Goal: Task Accomplishment & Management: Complete application form

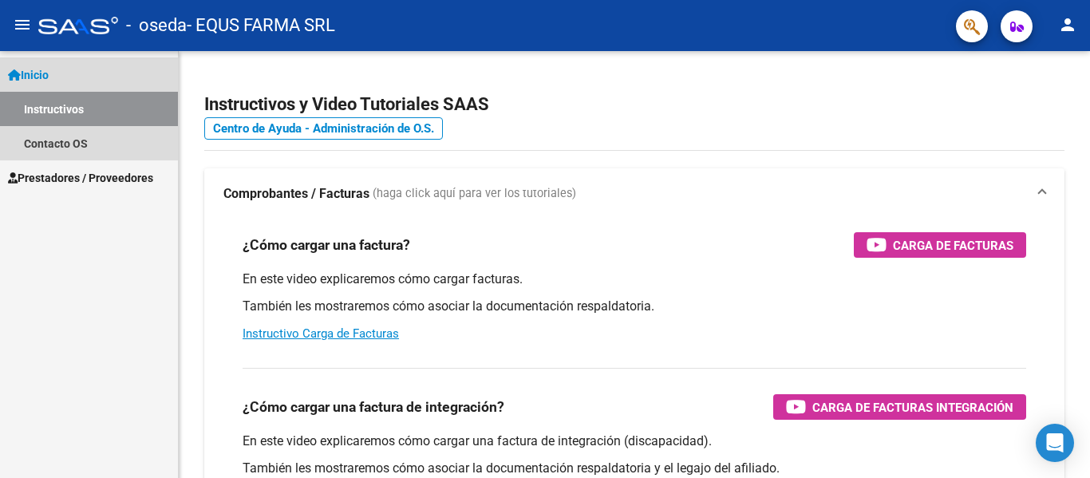
click at [46, 107] on link "Instructivos" at bounding box center [89, 109] width 178 height 34
click at [43, 83] on span "Inicio" at bounding box center [28, 75] width 41 height 18
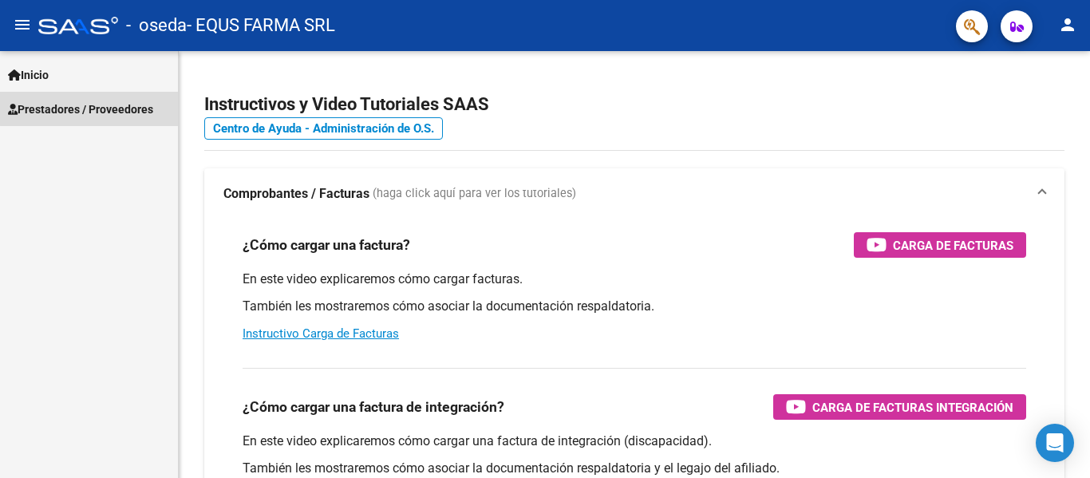
click at [94, 96] on link "Prestadores / Proveedores" at bounding box center [89, 109] width 178 height 34
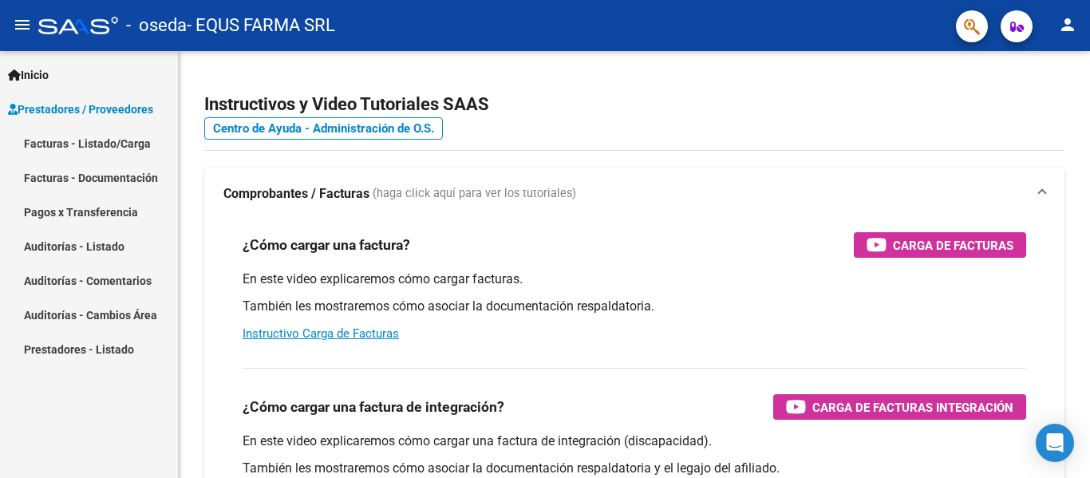
click at [102, 139] on link "Facturas - Listado/Carga" at bounding box center [89, 143] width 178 height 34
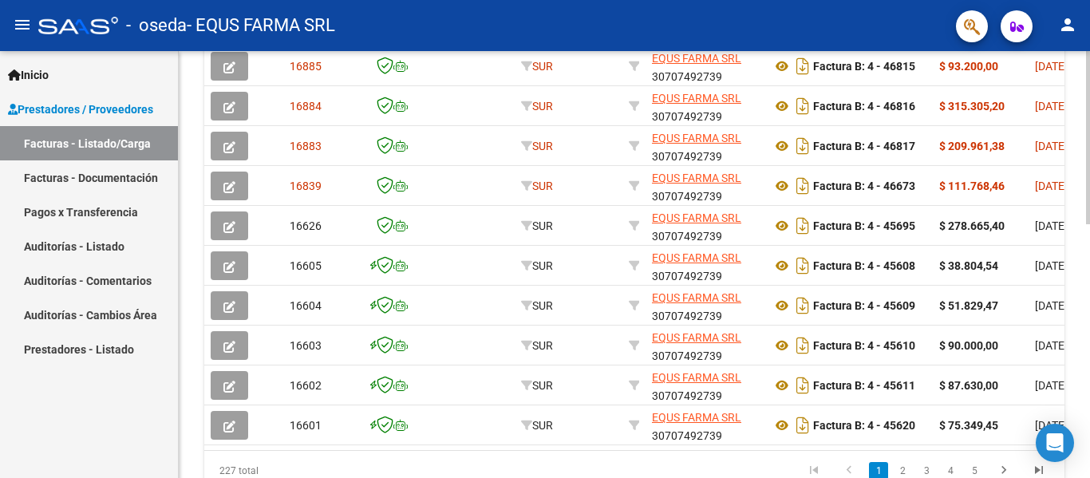
scroll to position [539, 0]
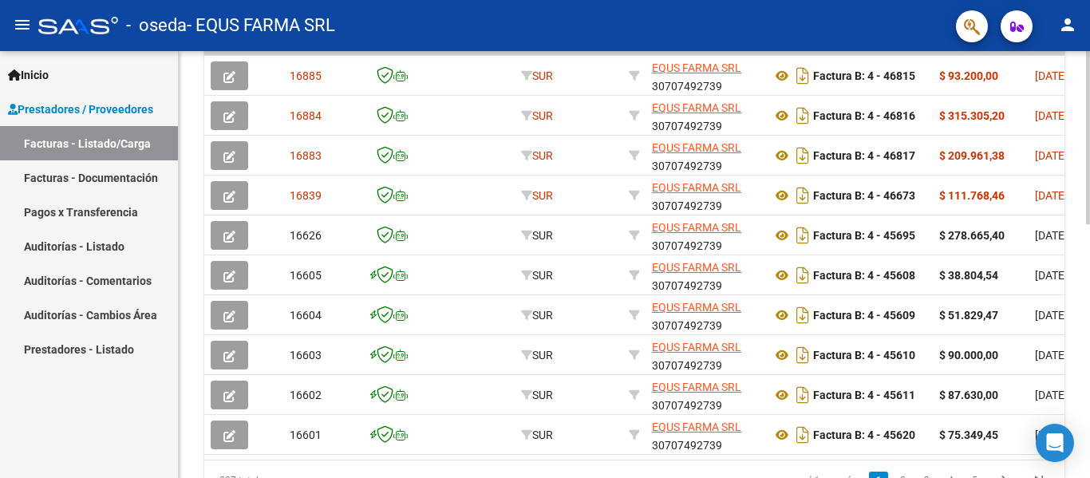
click at [1089, 338] on div at bounding box center [1088, 360] width 4 height 173
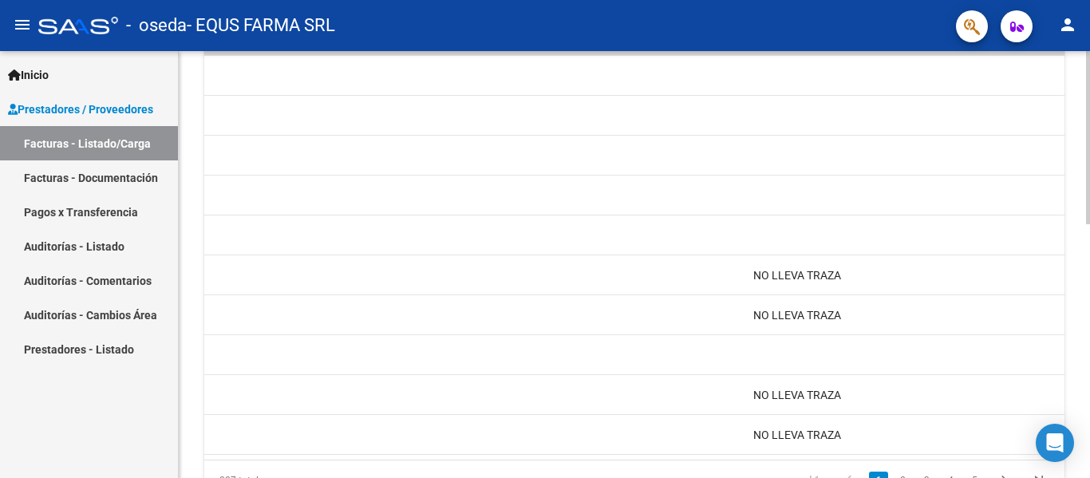
scroll to position [0, 0]
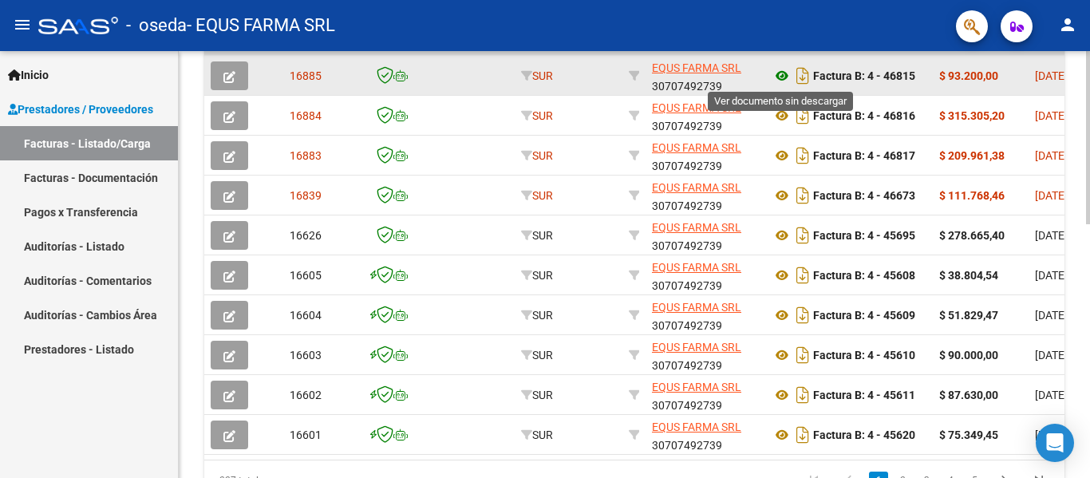
click at [786, 76] on icon at bounding box center [781, 75] width 21 height 19
click at [231, 69] on span "button" at bounding box center [229, 76] width 12 height 14
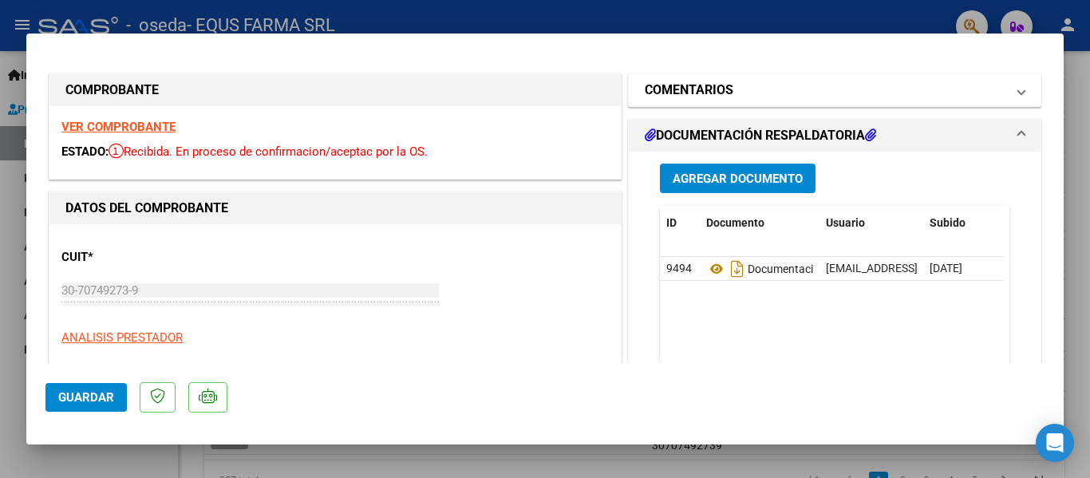
click at [719, 89] on h1 "COMENTARIOS" at bounding box center [689, 90] width 89 height 19
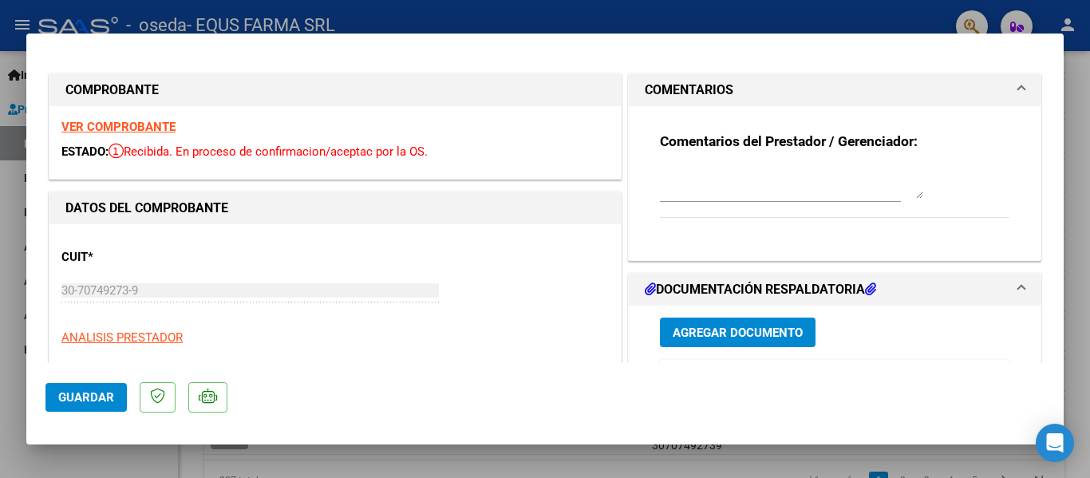
click at [716, 195] on textarea at bounding box center [791, 183] width 263 height 32
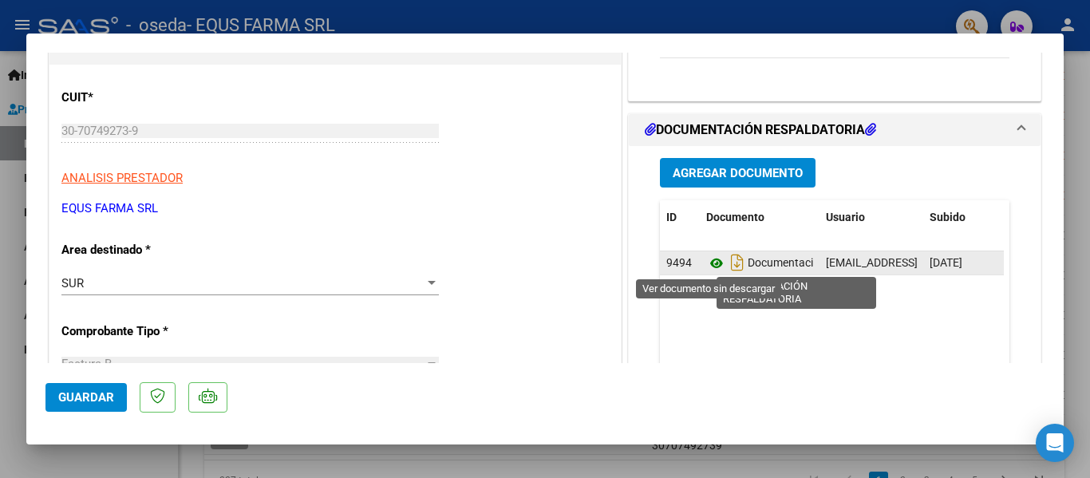
type textarea "NO LLEVA TRAZA"
click at [709, 262] on icon at bounding box center [716, 263] width 21 height 19
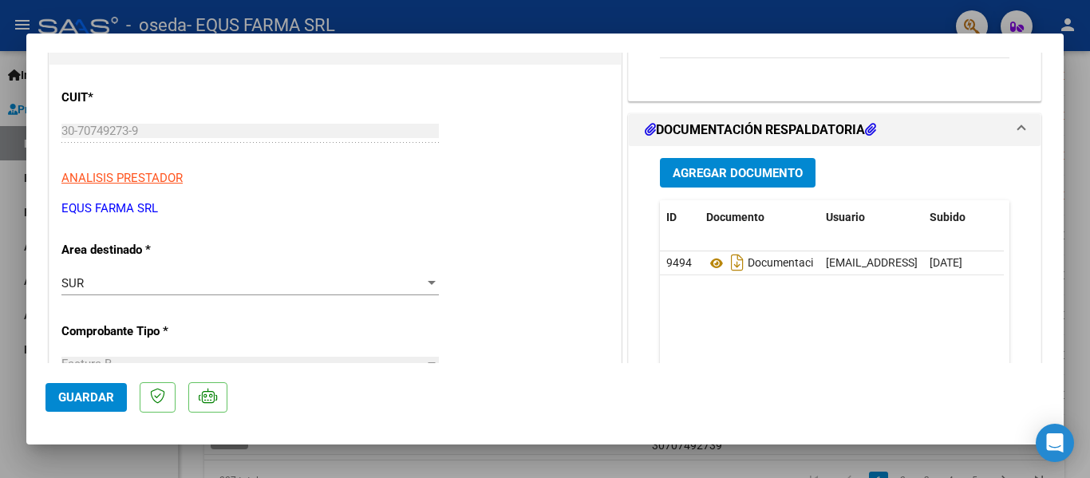
click at [719, 168] on span "Agregar Documento" at bounding box center [737, 173] width 130 height 14
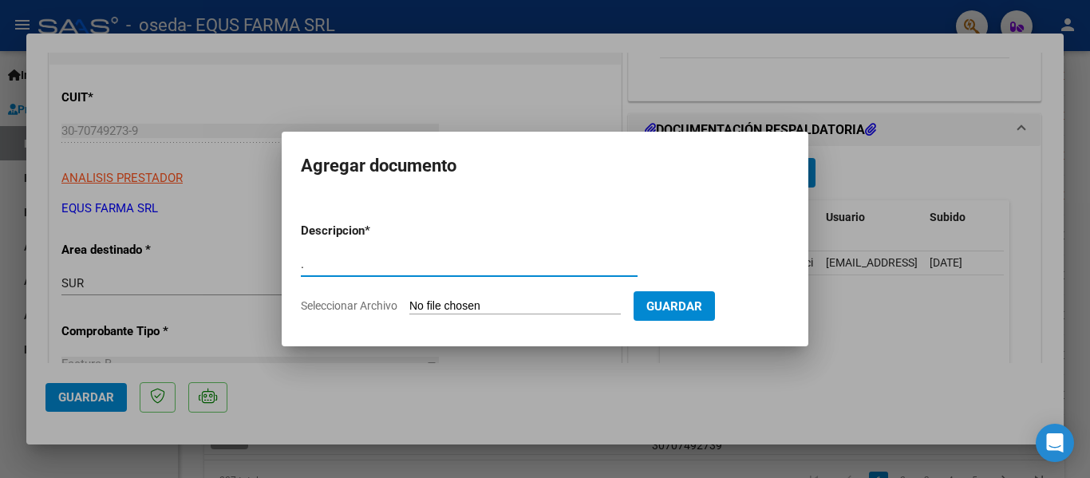
type input "."
click at [409, 299] on input "Seleccionar Archivo" at bounding box center [514, 306] width 211 height 15
type input "C:\fakepath\174286.pdf"
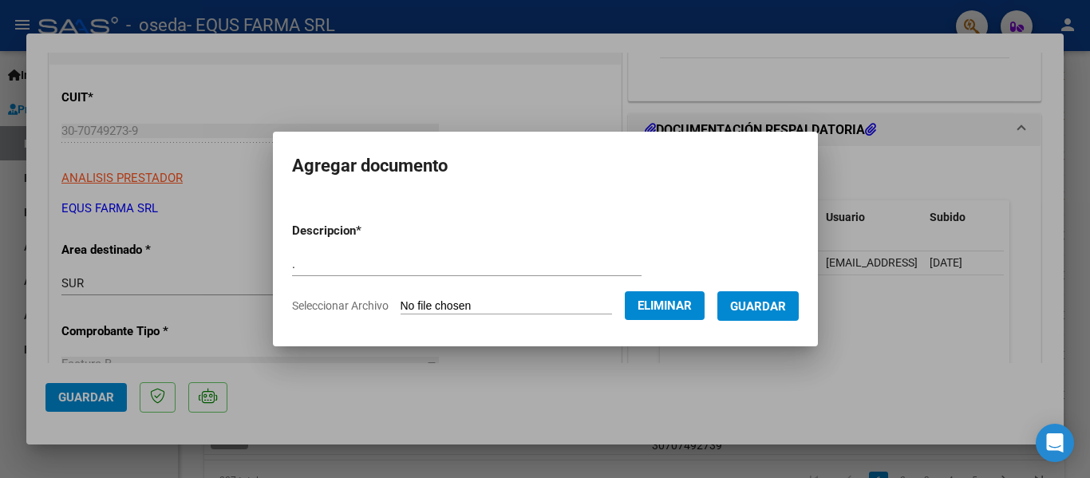
click at [781, 302] on span "Guardar" at bounding box center [758, 306] width 56 height 14
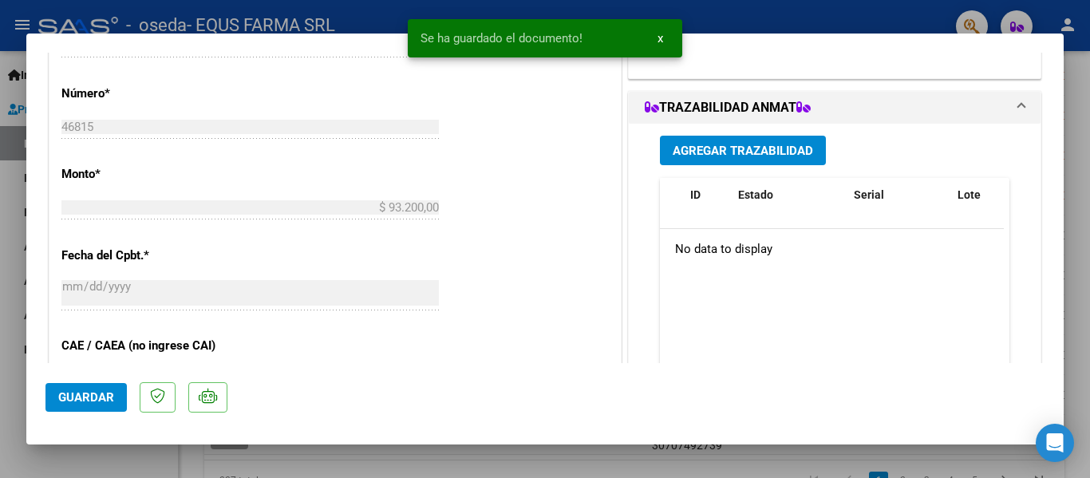
scroll to position [638, 0]
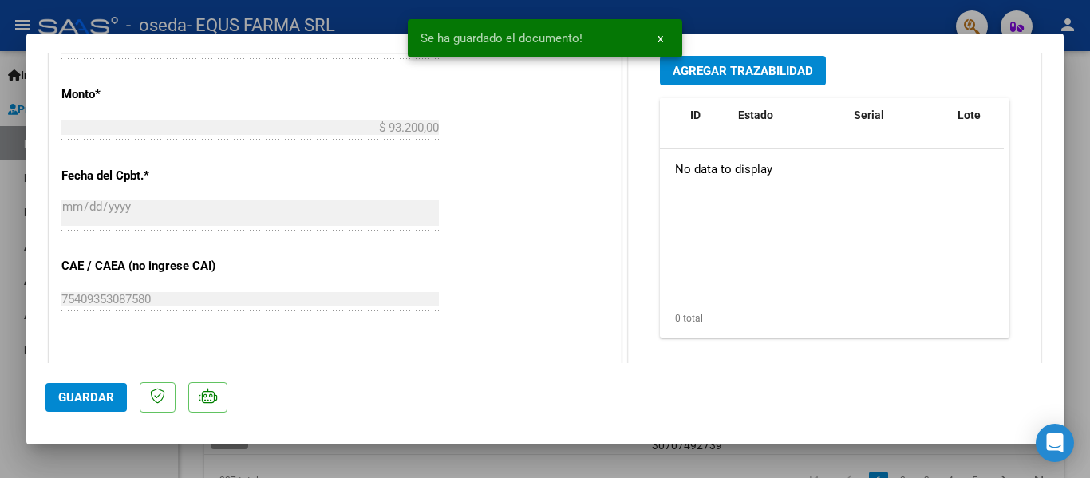
click at [79, 393] on span "Guardar" at bounding box center [86, 397] width 56 height 14
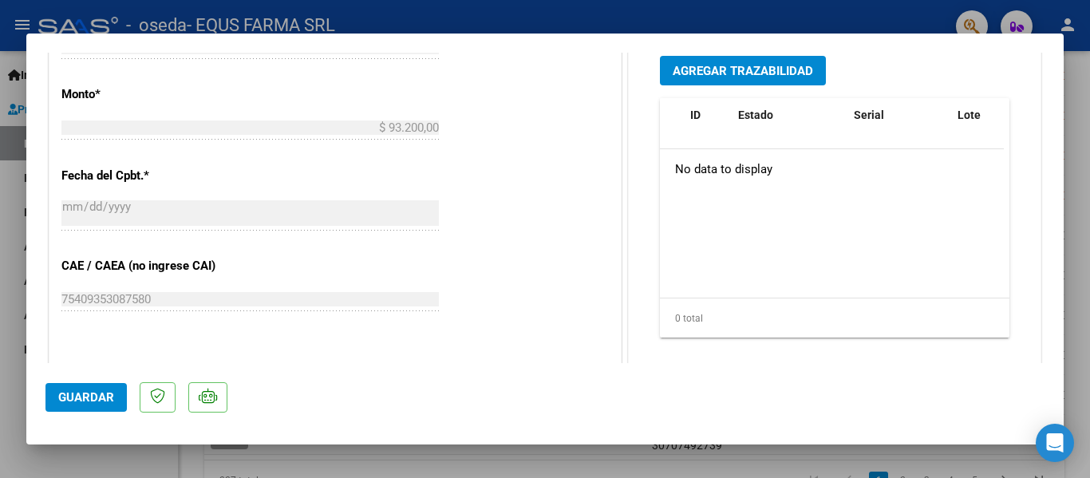
click at [100, 404] on span "Guardar" at bounding box center [86, 397] width 56 height 14
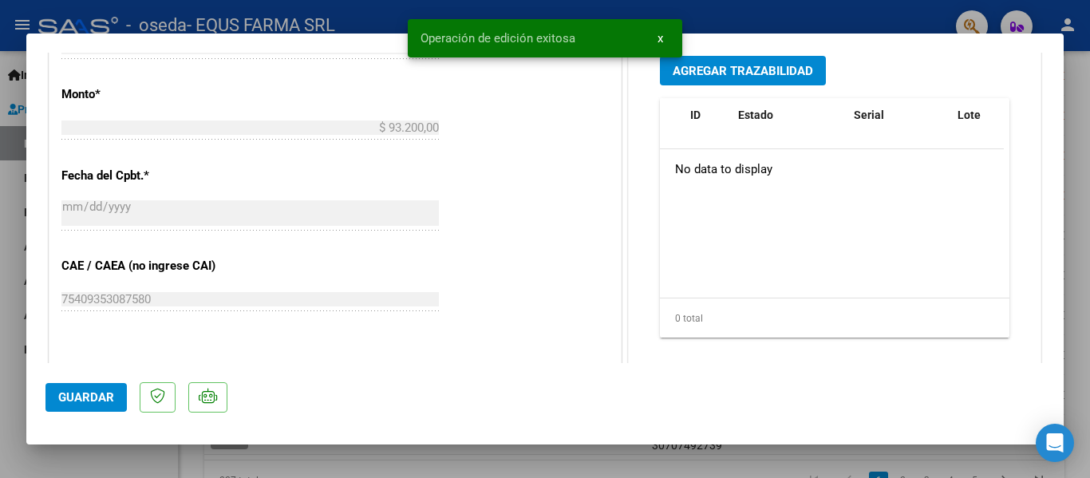
click at [156, 460] on div at bounding box center [545, 239] width 1090 height 478
type input "$ 0,00"
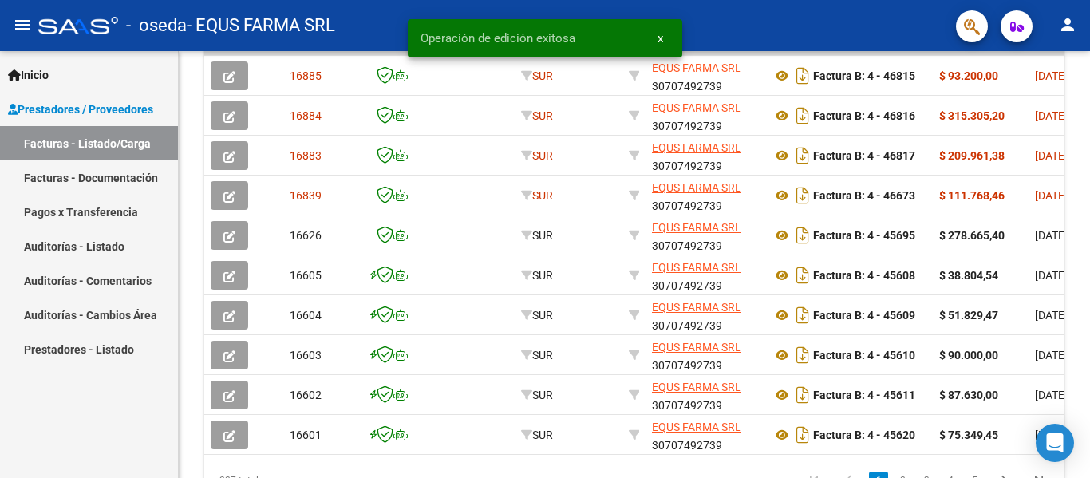
scroll to position [539, 0]
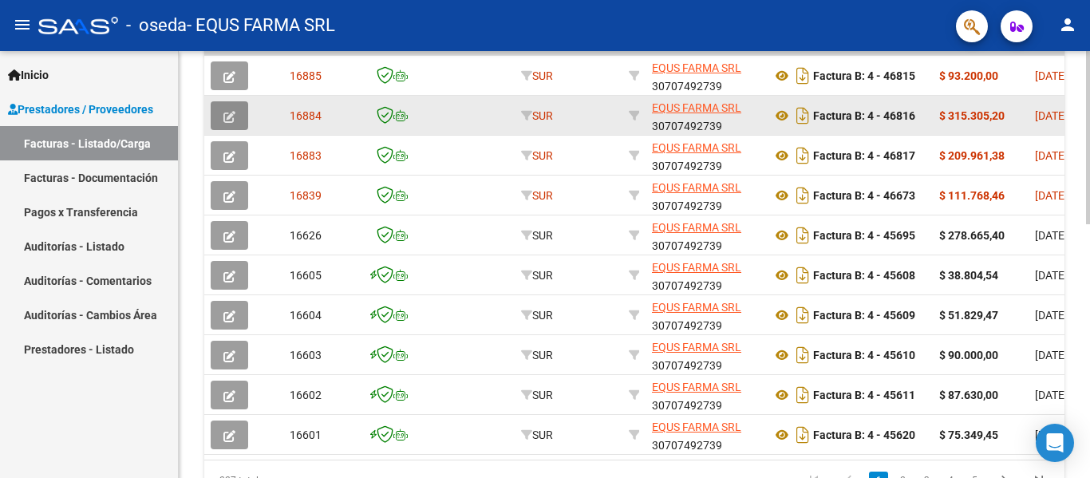
click at [219, 116] on button "button" at bounding box center [229, 115] width 37 height 29
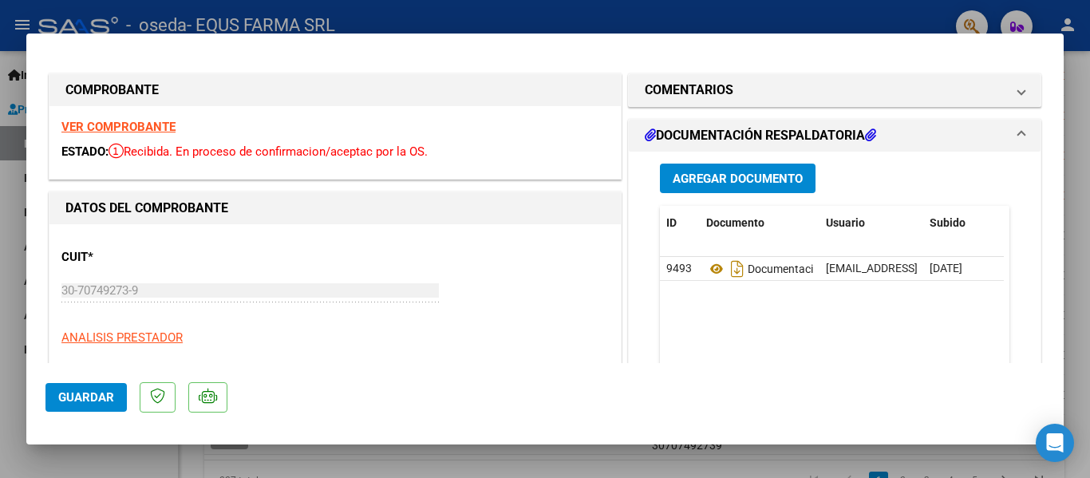
click at [104, 393] on span "Guardar" at bounding box center [86, 397] width 56 height 14
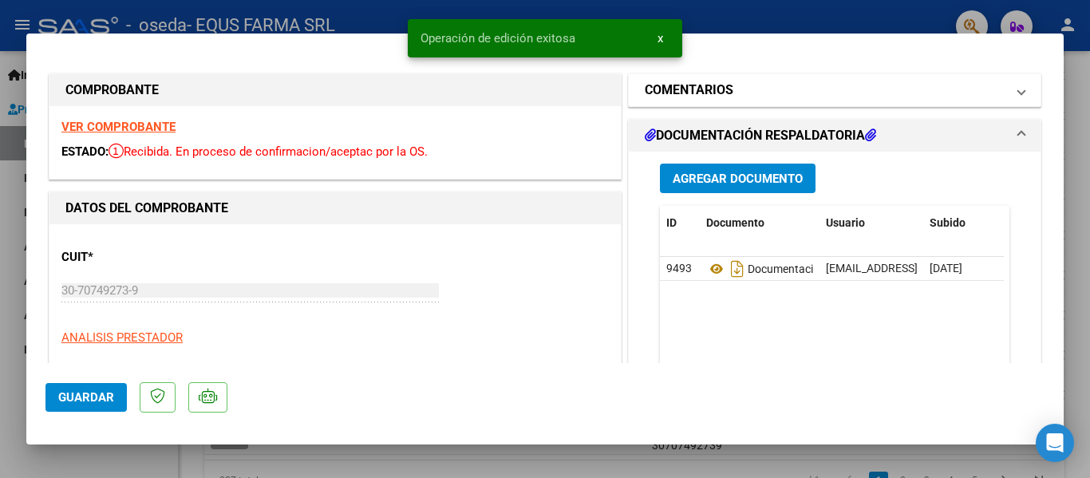
click at [782, 93] on mat-panel-title "COMENTARIOS" at bounding box center [825, 90] width 361 height 19
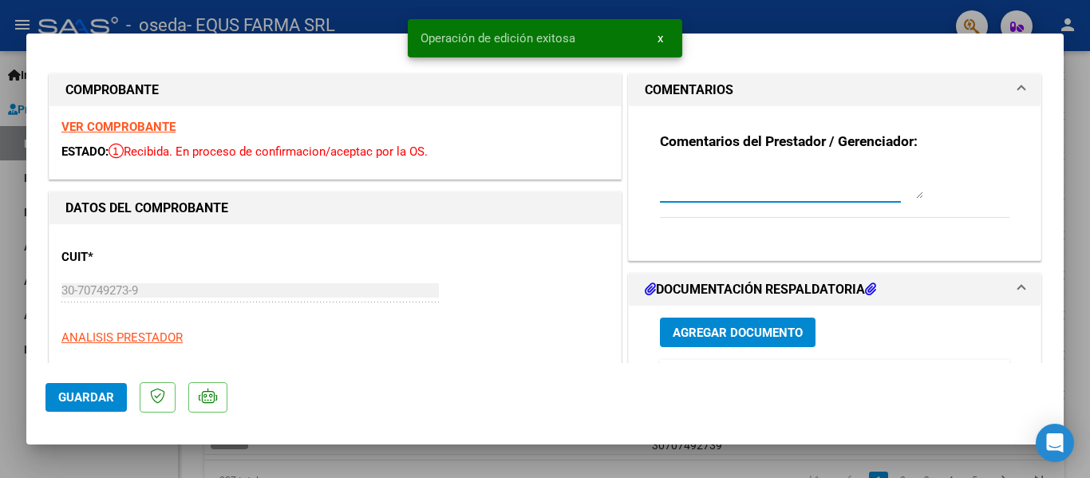
click at [690, 181] on textarea at bounding box center [791, 183] width 263 height 32
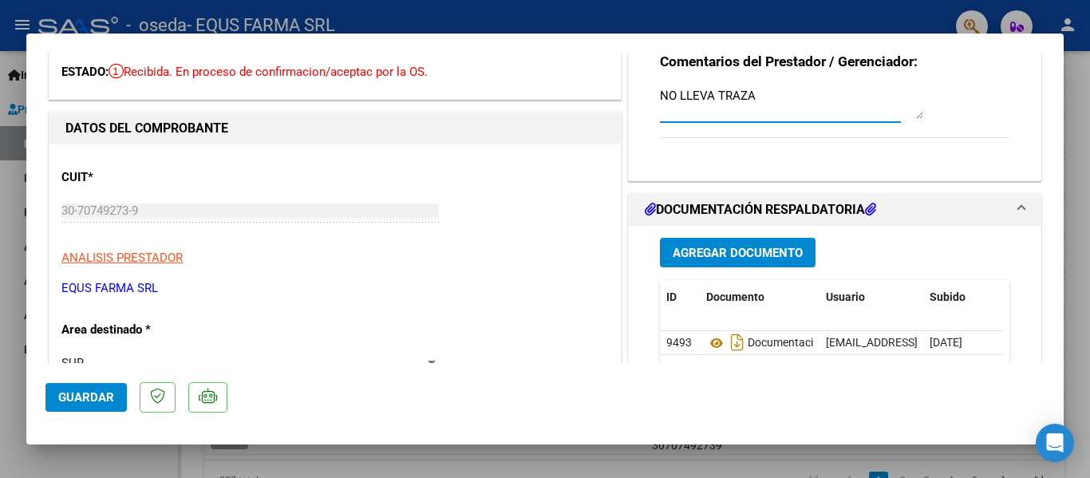
scroll to position [160, 0]
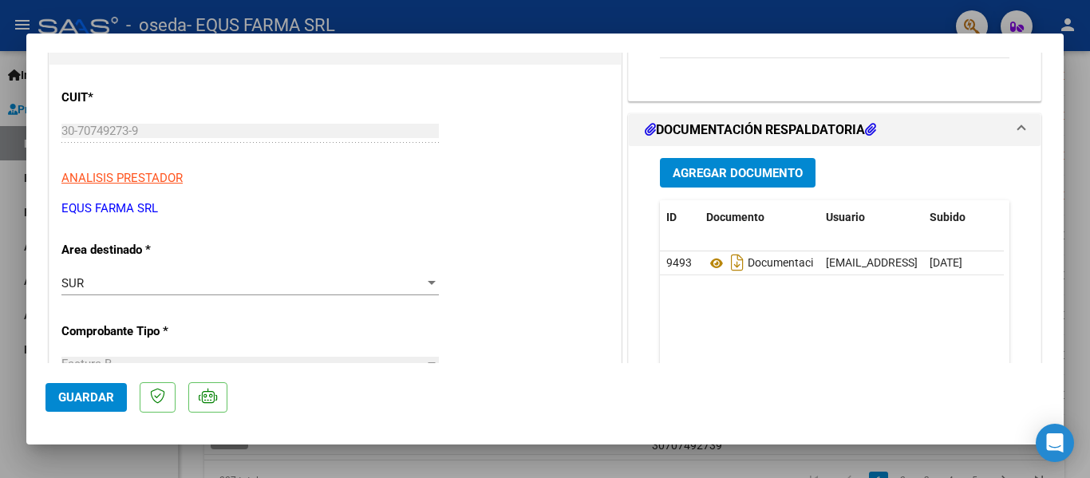
type textarea "NO LLEVA TRAZA"
click at [747, 171] on span "Agregar Documento" at bounding box center [737, 173] width 130 height 14
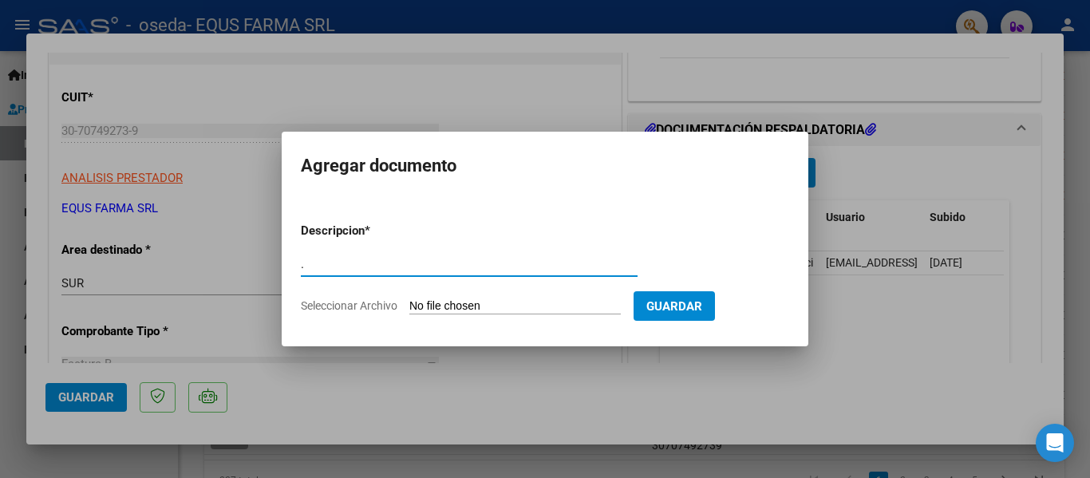
type input "."
click at [409, 299] on input "Seleccionar Archivo" at bounding box center [514, 306] width 211 height 15
type input "C:\fakepath\174238.pdf"
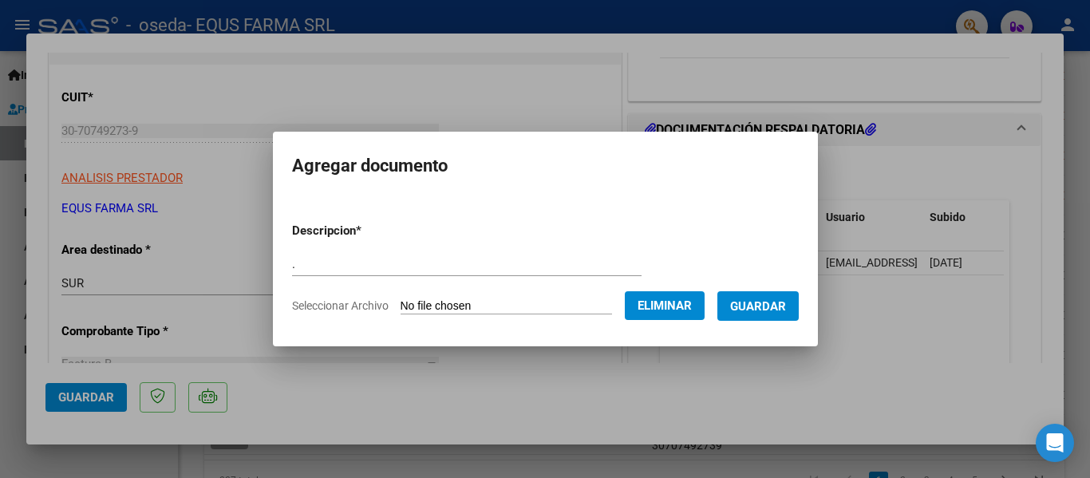
click at [771, 310] on span "Guardar" at bounding box center [758, 306] width 56 height 14
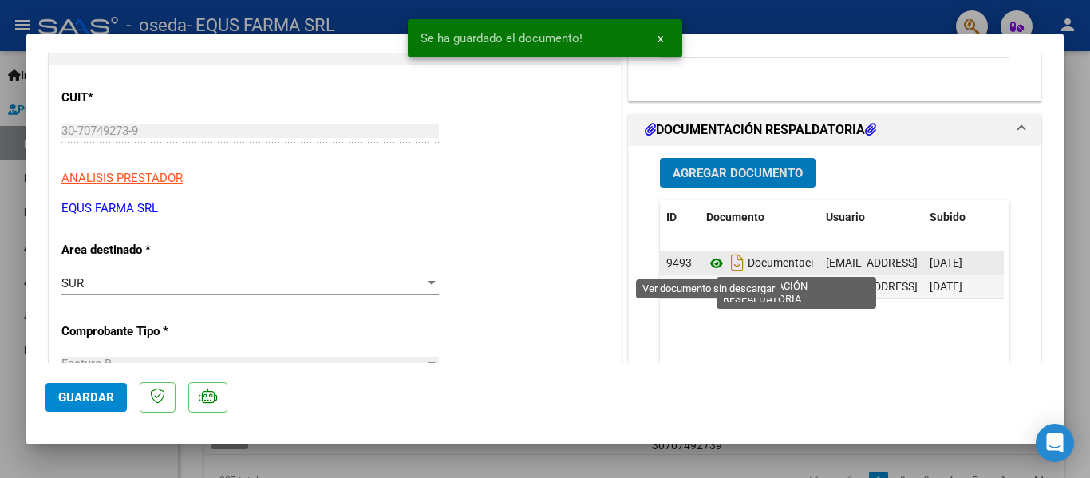
click at [713, 260] on icon at bounding box center [716, 263] width 21 height 19
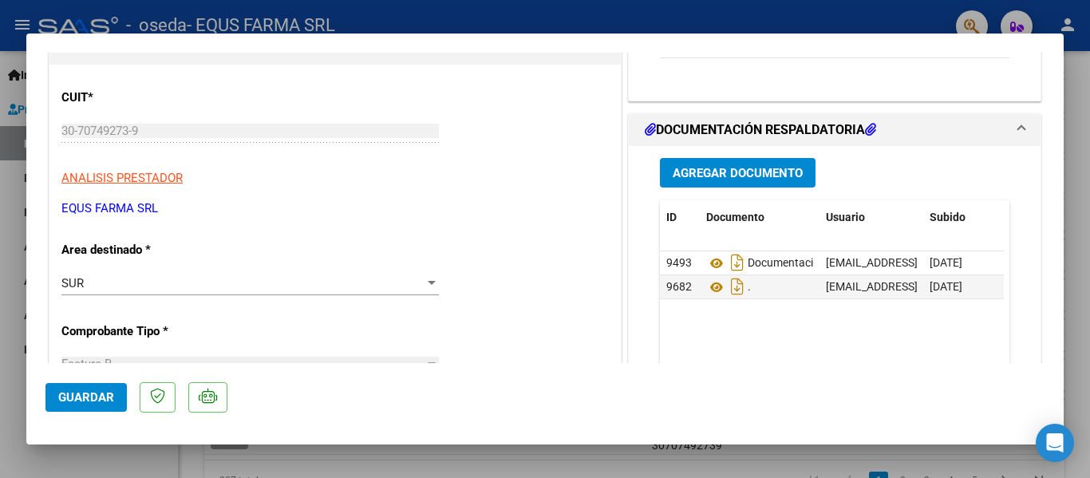
click at [77, 400] on span "Guardar" at bounding box center [86, 397] width 56 height 14
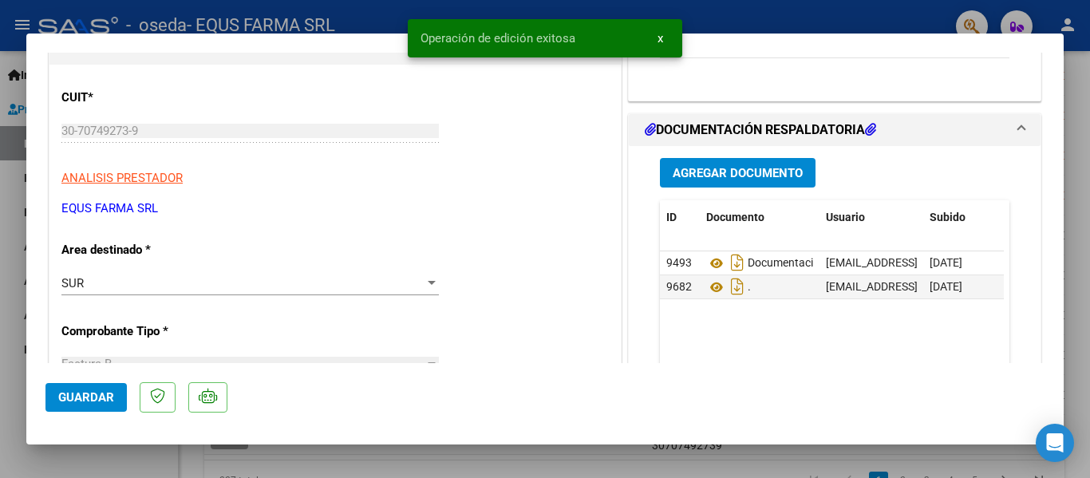
click at [101, 458] on div at bounding box center [545, 239] width 1090 height 478
type input "$ 0,00"
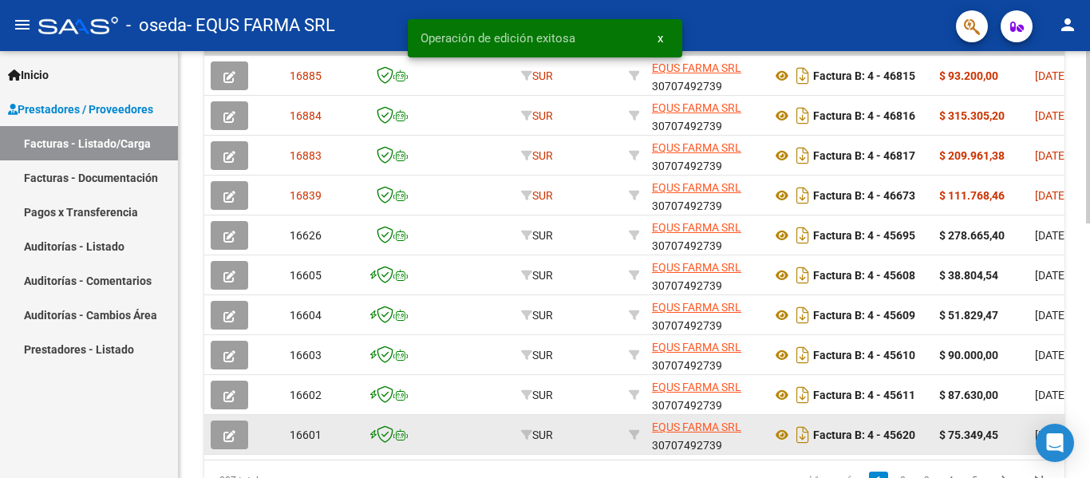
scroll to position [539, 0]
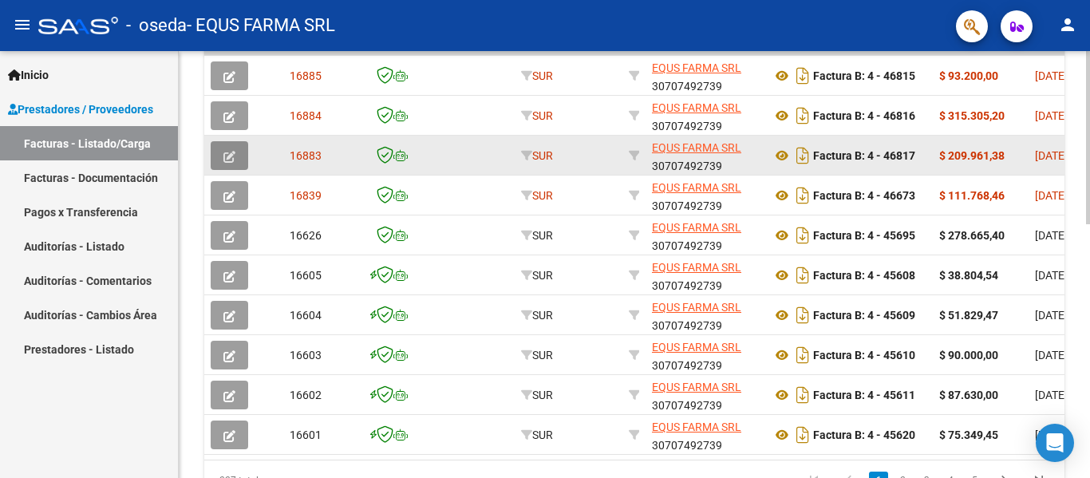
click at [226, 155] on icon "button" at bounding box center [229, 157] width 12 height 12
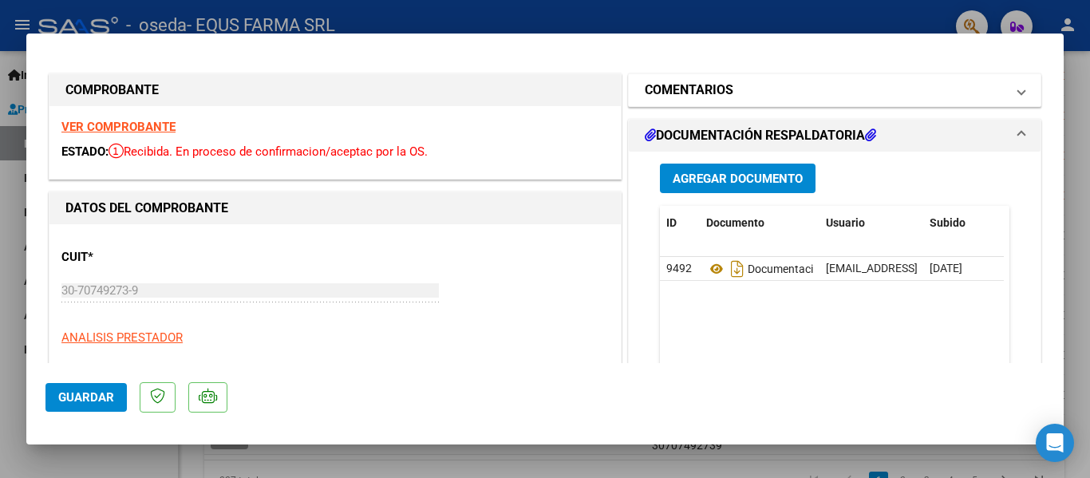
click at [692, 82] on h1 "COMENTARIOS" at bounding box center [689, 90] width 89 height 19
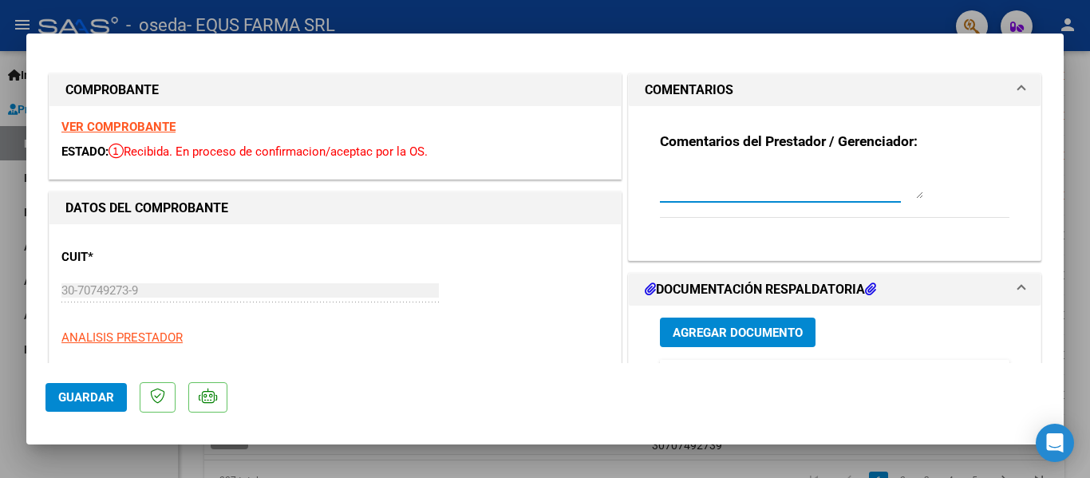
click at [704, 183] on textarea at bounding box center [791, 183] width 263 height 32
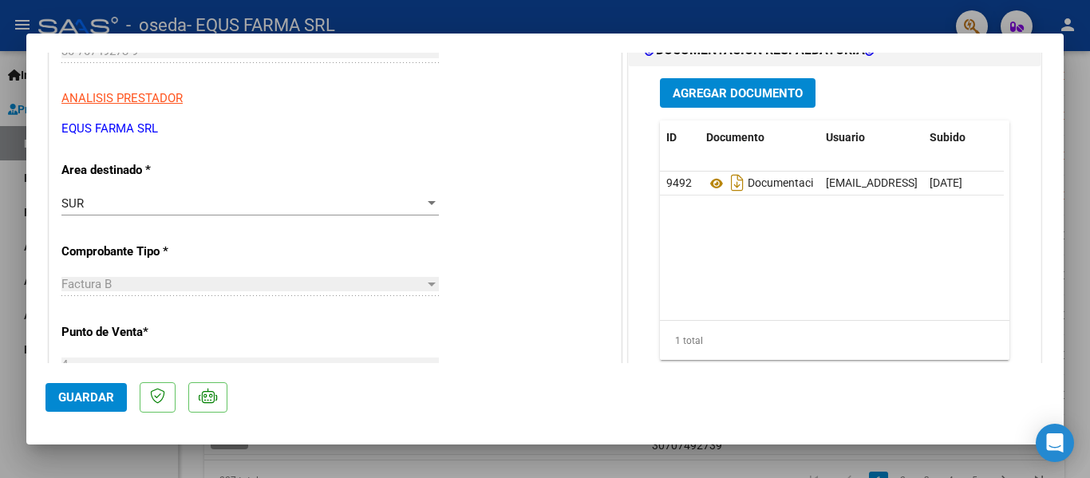
type textarea "NO LLEVA TRAZA"
click at [744, 101] on button "Agregar Documento" at bounding box center [738, 93] width 156 height 30
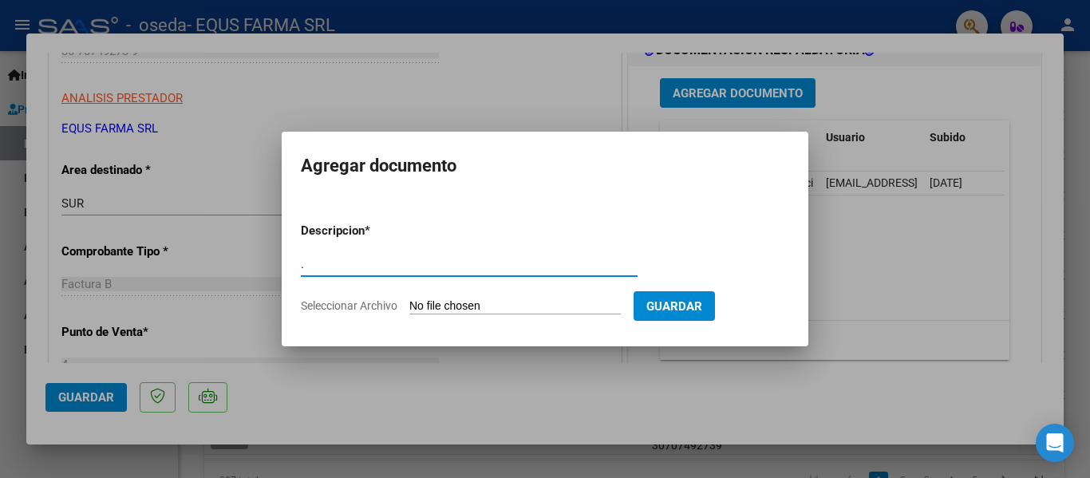
type input "."
click at [409, 299] on input "Seleccionar Archivo" at bounding box center [514, 306] width 211 height 15
type input "C:\fakepath\174730.pdf"
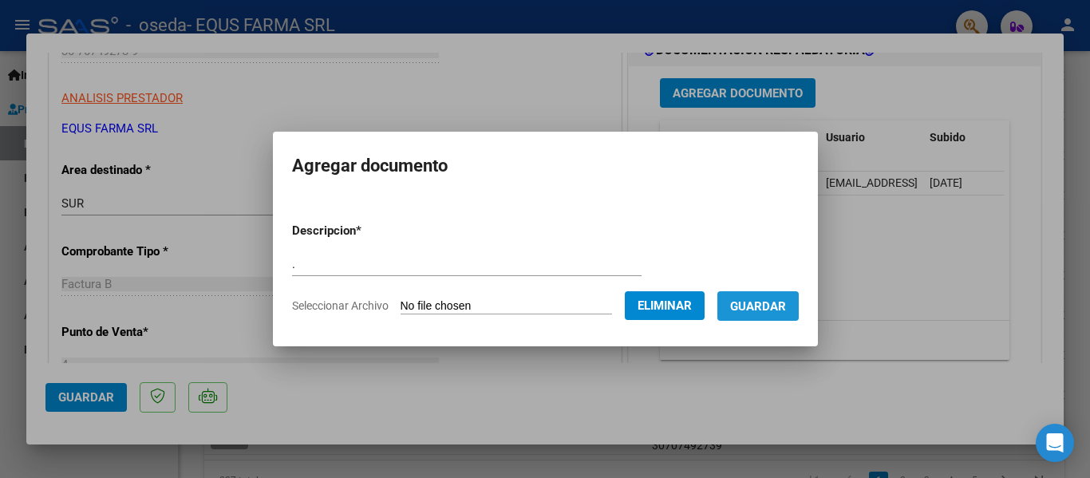
click at [777, 309] on span "Guardar" at bounding box center [758, 306] width 56 height 14
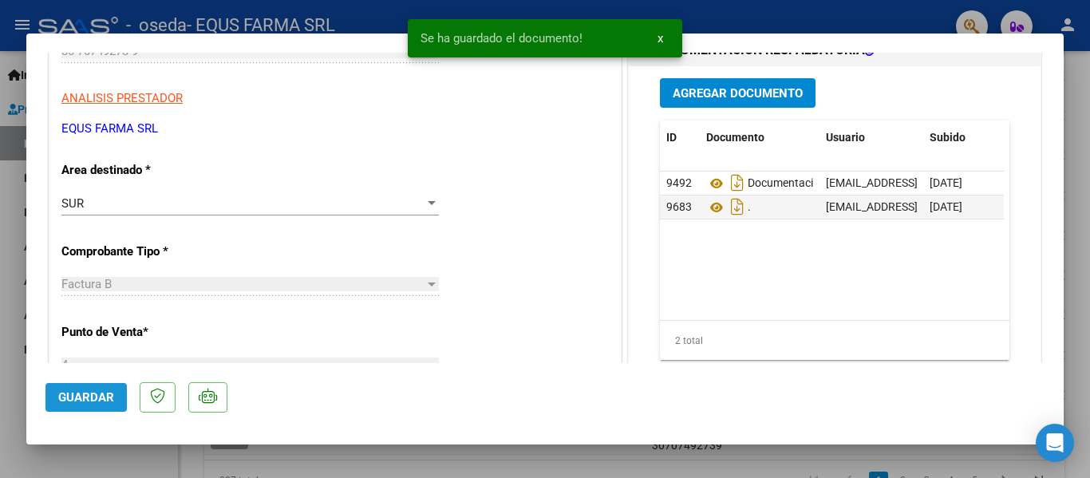
click at [77, 400] on span "Guardar" at bounding box center [86, 397] width 56 height 14
click at [149, 459] on div at bounding box center [545, 239] width 1090 height 478
type input "$ 0,00"
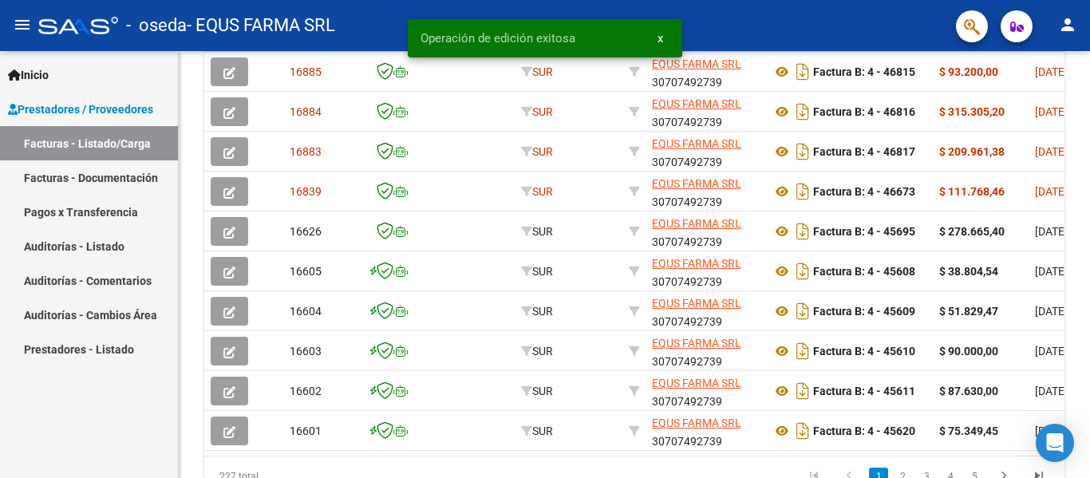
scroll to position [539, 0]
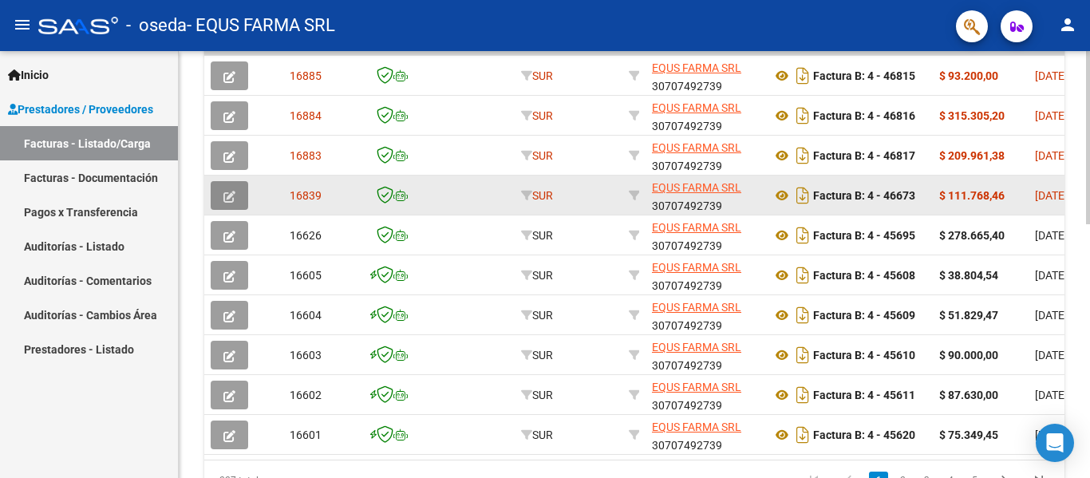
click at [243, 191] on button "button" at bounding box center [229, 195] width 37 height 29
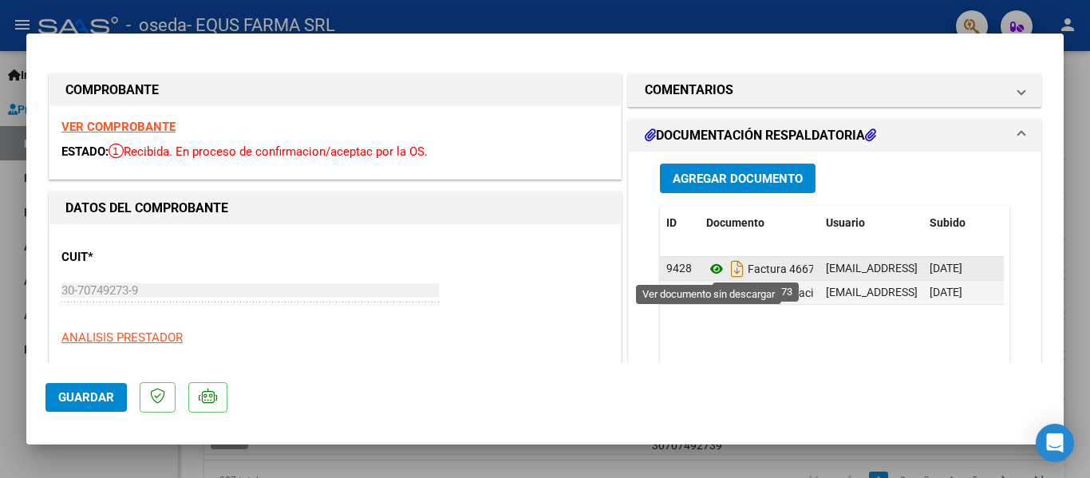
click at [706, 270] on icon at bounding box center [716, 268] width 21 height 19
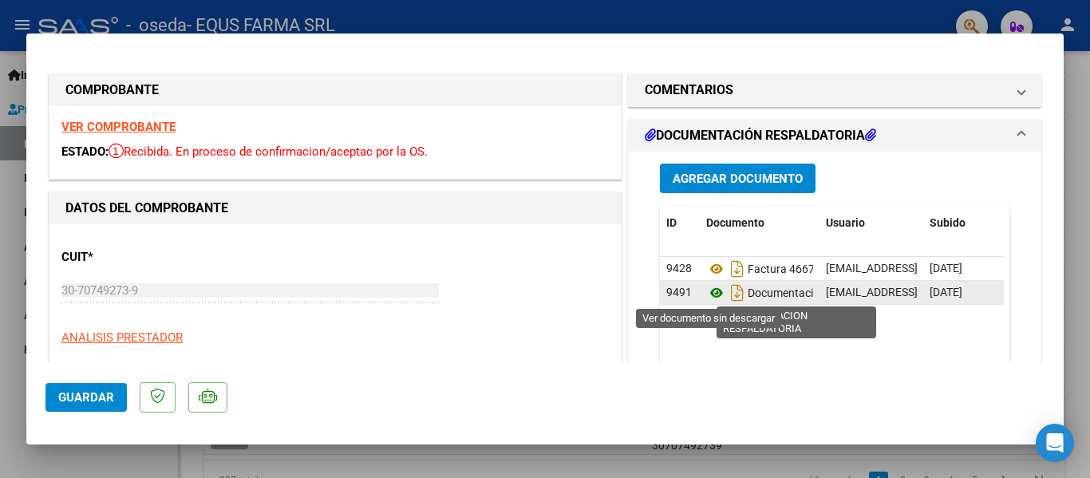
click at [708, 290] on icon at bounding box center [716, 292] width 21 height 19
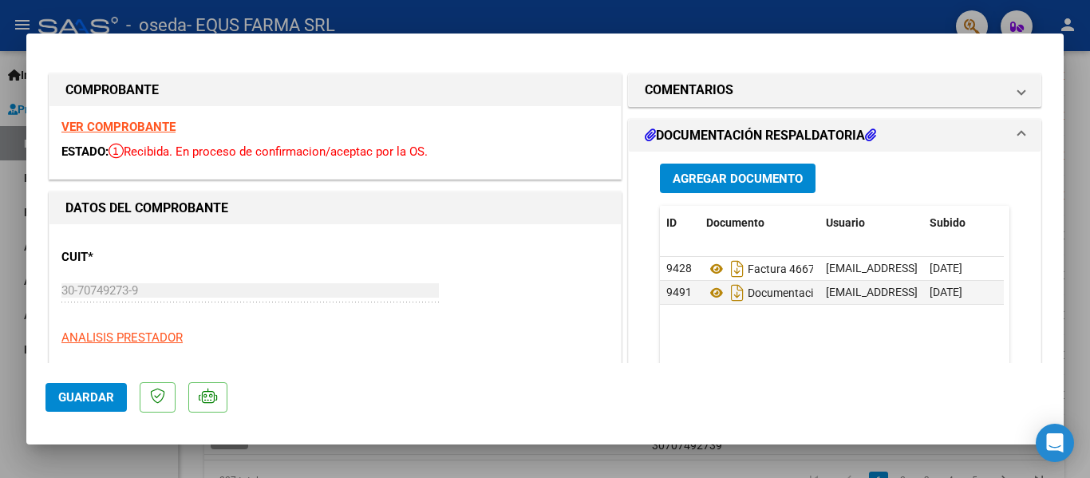
drag, startPoint x: 714, startPoint y: 292, endPoint x: 745, endPoint y: 176, distance: 119.8
click at [745, 176] on span "Agregar Documento" at bounding box center [737, 178] width 130 height 14
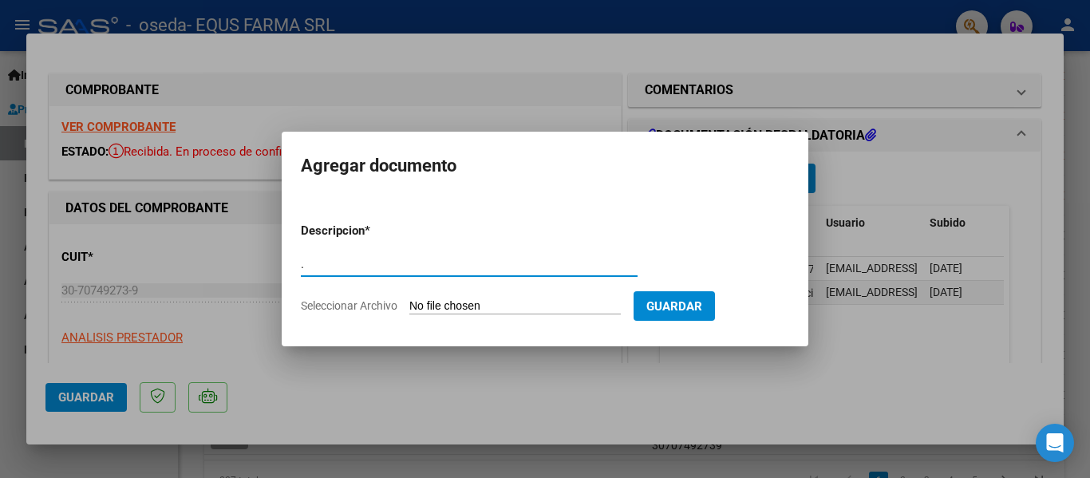
type input "."
click at [409, 299] on input "Seleccionar Archivo" at bounding box center [514, 306] width 211 height 15
type input "C:\fakepath\173377.pdf"
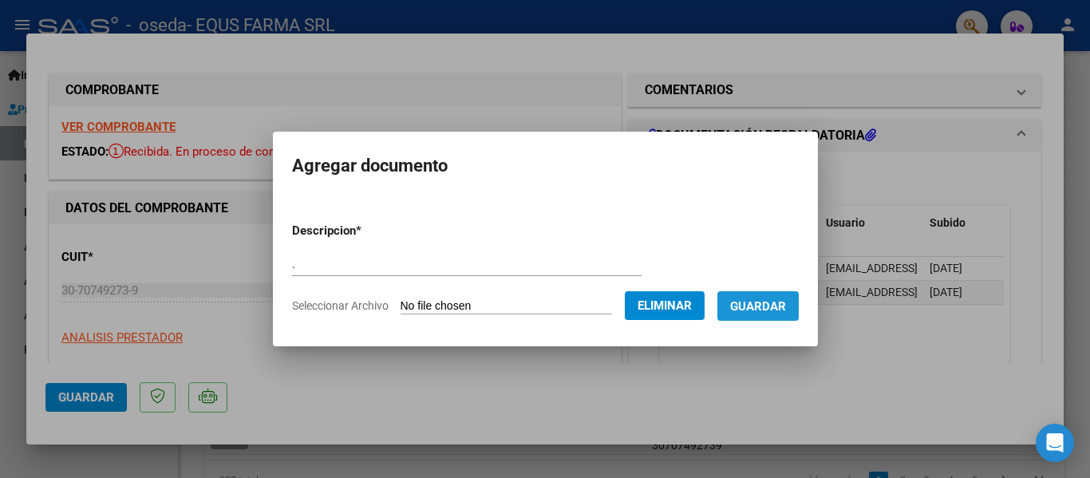
click at [765, 313] on span "Guardar" at bounding box center [758, 306] width 56 height 14
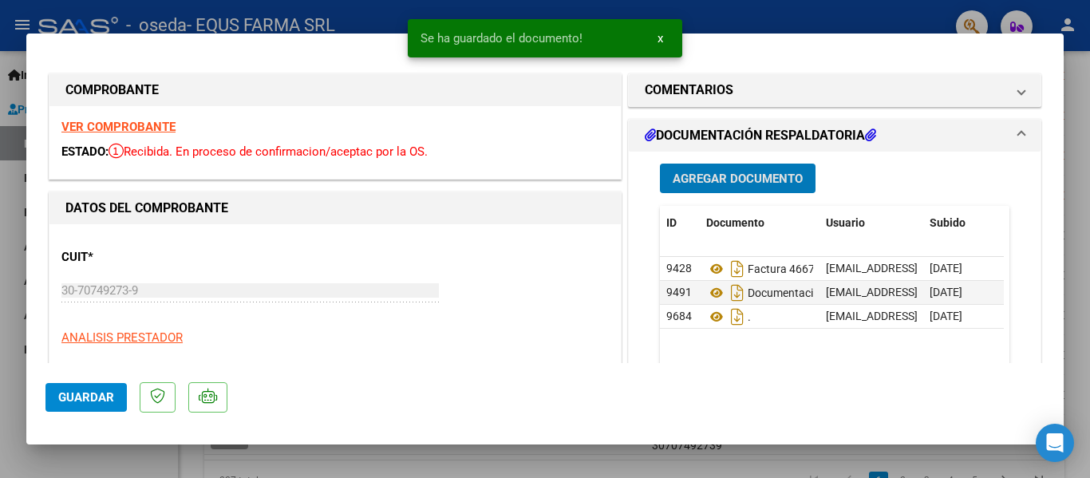
click at [82, 396] on span "Guardar" at bounding box center [86, 397] width 56 height 14
click at [683, 67] on div "Operación de edición exitosa x" at bounding box center [544, 38] width 313 height 77
click at [683, 124] on mat-expansion-panel-header "DOCUMENTACIÓN RESPALDATORIA" at bounding box center [835, 136] width 412 height 32
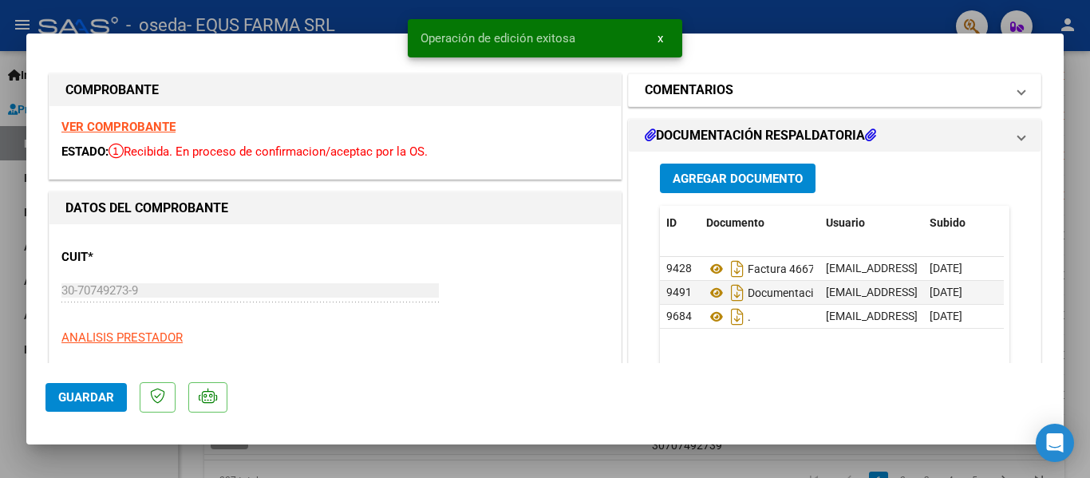
click at [683, 101] on mat-expansion-panel-header "COMENTARIOS" at bounding box center [835, 90] width 412 height 32
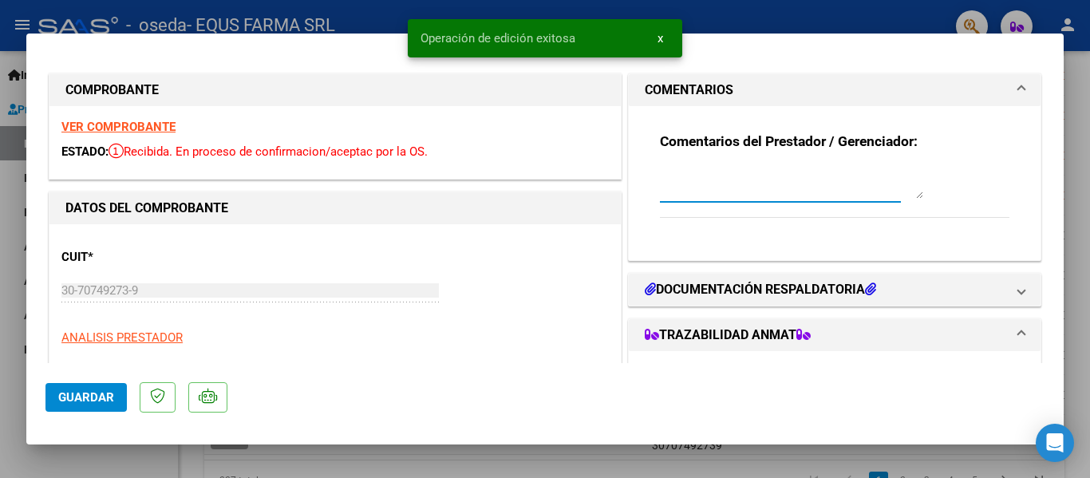
click at [676, 191] on textarea at bounding box center [791, 183] width 263 height 32
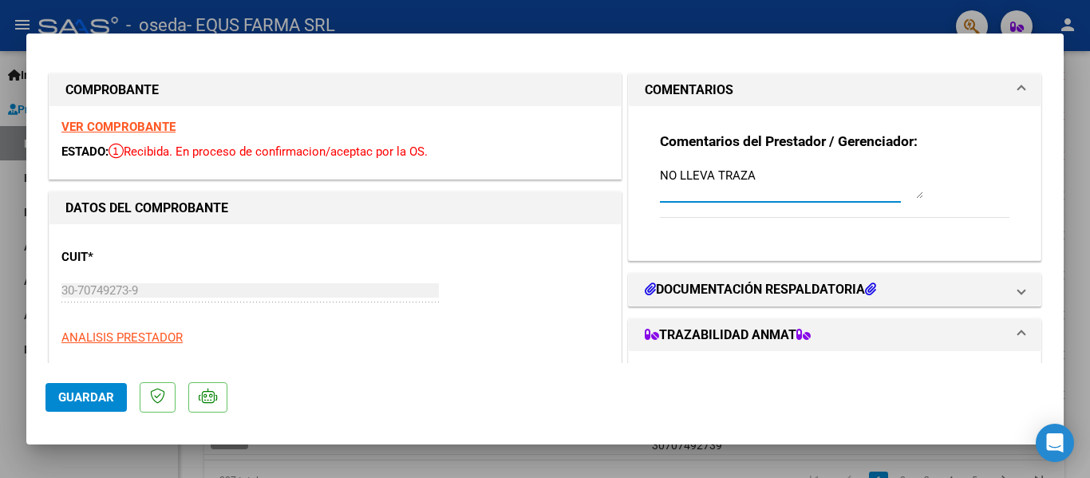
type textarea "NO LLEVA TRAZA"
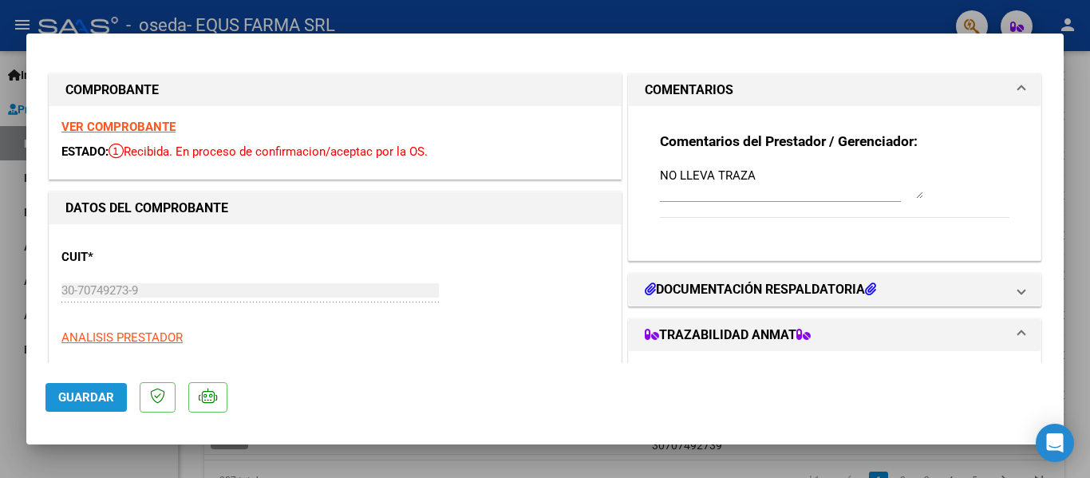
click at [92, 397] on span "Guardar" at bounding box center [86, 397] width 56 height 14
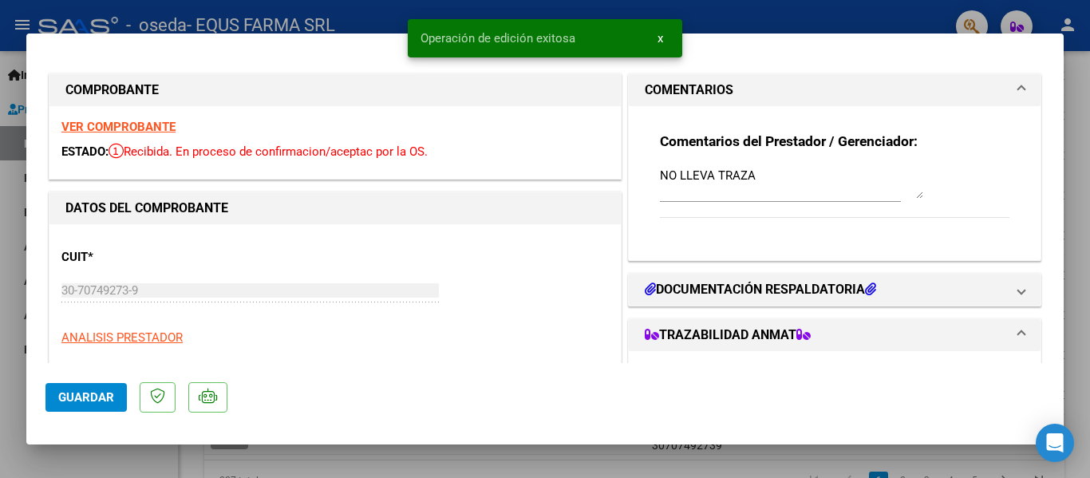
click at [117, 470] on div at bounding box center [545, 239] width 1090 height 478
type input "$ 0,00"
